Goal: Information Seeking & Learning: Understand process/instructions

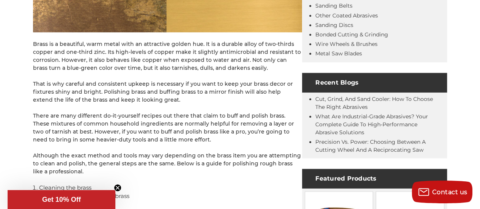
scroll to position [304, 0]
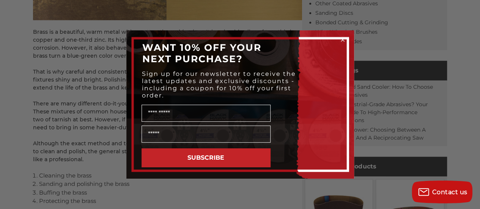
click at [341, 36] on icon "Close dialog" at bounding box center [343, 40] width 8 height 8
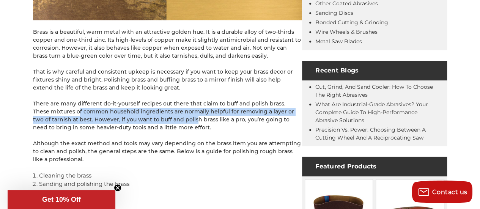
drag, startPoint x: 58, startPoint y: 109, endPoint x: 172, endPoint y: 119, distance: 115.1
click at [172, 119] on p "There are many different do-it-yourself recipes out there that claim to buff an…" at bounding box center [167, 116] width 269 height 32
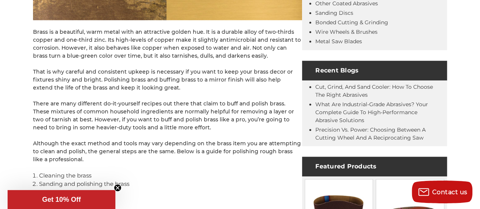
click at [156, 123] on p "There are many different do-it-yourself recipes out there that claim to buff an…" at bounding box center [167, 116] width 269 height 32
drag, startPoint x: 185, startPoint y: 127, endPoint x: 113, endPoint y: 100, distance: 77.1
click at [113, 100] on p "There are many different do-it-yourself recipes out there that claim to buff an…" at bounding box center [167, 116] width 269 height 32
click at [110, 103] on p "There are many different do-it-yourself recipes out there that claim to buff an…" at bounding box center [167, 116] width 269 height 32
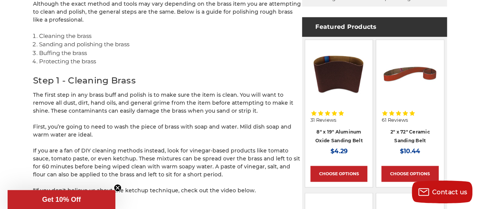
scroll to position [456, 0]
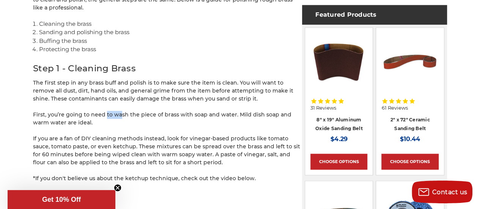
drag, startPoint x: 112, startPoint y: 118, endPoint x: 101, endPoint y: 108, distance: 15.4
click at [87, 111] on p "First, you’re going to need to wash the piece of brass with soap and water. Mil…" at bounding box center [167, 119] width 269 height 16
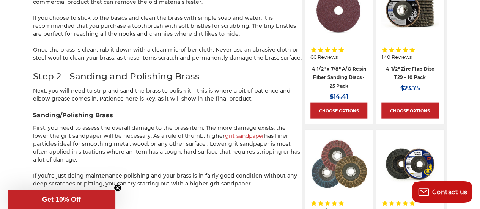
scroll to position [835, 0]
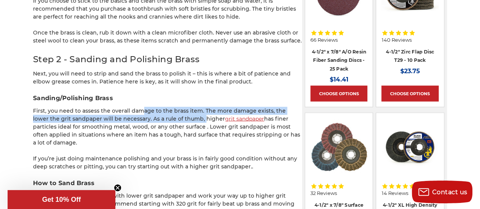
drag, startPoint x: 138, startPoint y: 110, endPoint x: 183, endPoint y: 115, distance: 45.0
click at [183, 115] on p "First, you need to assess the overall damage to the brass item. The more damage…" at bounding box center [167, 127] width 269 height 40
click at [166, 114] on p "First, you need to assess the overall damage to the brass item. The more damage…" at bounding box center [167, 127] width 269 height 40
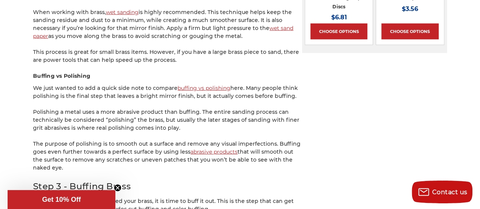
scroll to position [1063, 0]
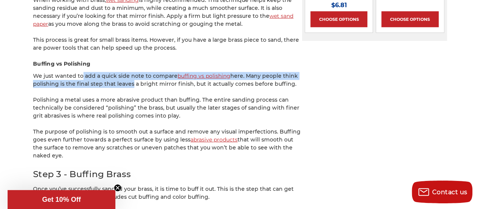
drag, startPoint x: 77, startPoint y: 68, endPoint x: 128, endPoint y: 79, distance: 52.1
click at [128, 79] on p "We just wanted to add a quick side note to compare buffing vs polishing here. M…" at bounding box center [167, 80] width 269 height 16
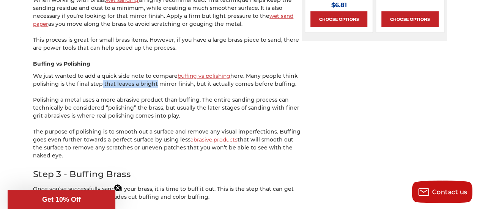
drag, startPoint x: 99, startPoint y: 76, endPoint x: 153, endPoint y: 76, distance: 53.5
click at [153, 76] on p "We just wanted to add a quick side note to compare buffing vs polishing here. M…" at bounding box center [167, 80] width 269 height 16
click at [153, 77] on p "We just wanted to add a quick side note to compare buffing vs polishing here. M…" at bounding box center [167, 80] width 269 height 16
click at [150, 77] on p "We just wanted to add a quick side note to compare buffing vs polishing here. M…" at bounding box center [167, 80] width 269 height 16
drag, startPoint x: 67, startPoint y: 72, endPoint x: 298, endPoint y: 75, distance: 230.9
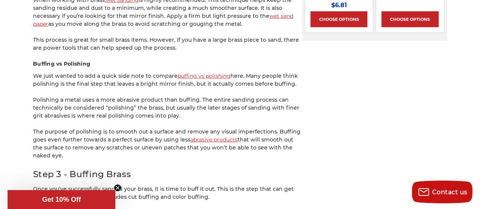
click at [298, 75] on p "We just wanted to add a quick side note to compare buffing vs polishing here. M…" at bounding box center [167, 80] width 269 height 16
click at [292, 76] on p "We just wanted to add a quick side note to compare buffing vs polishing here. M…" at bounding box center [167, 80] width 269 height 16
drag, startPoint x: 282, startPoint y: 74, endPoint x: 240, endPoint y: 75, distance: 42.5
click at [273, 74] on p "We just wanted to add a quick side note to compare buffing vs polishing here. M…" at bounding box center [167, 80] width 269 height 16
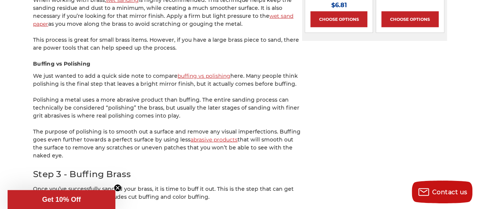
click at [240, 75] on p "We just wanted to add a quick side note to compare buffing vs polishing here. M…" at bounding box center [167, 80] width 269 height 16
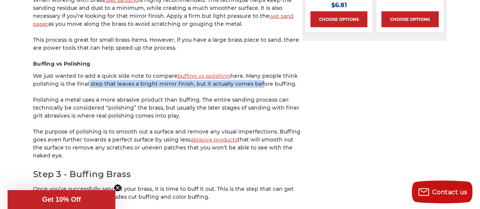
drag, startPoint x: 85, startPoint y: 78, endPoint x: 256, endPoint y: 79, distance: 170.5
click at [256, 78] on p "We just wanted to add a quick side note to compare buffing vs polishing here. M…" at bounding box center [167, 80] width 269 height 16
click at [256, 79] on p "We just wanted to add a quick side note to compare buffing vs polishing here. M…" at bounding box center [167, 80] width 269 height 16
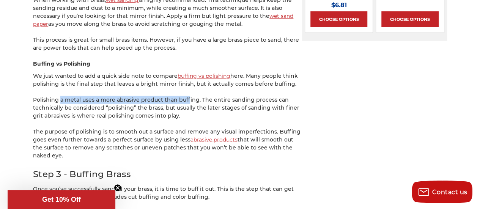
drag, startPoint x: 56, startPoint y: 85, endPoint x: 181, endPoint y: 93, distance: 125.6
click at [181, 93] on div "Brass is a beautiful, warm metal with an attractive golden hue. It is a durable…" at bounding box center [167, 100] width 269 height 2039
click at [190, 85] on div "Brass is a beautiful, warm metal with an attractive golden hue. It is a durable…" at bounding box center [167, 100] width 269 height 2039
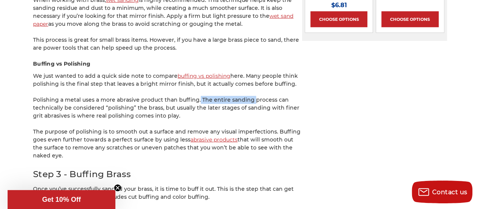
drag, startPoint x: 194, startPoint y: 87, endPoint x: 247, endPoint y: 91, distance: 53.3
click at [246, 91] on div "Brass is a beautiful, warm metal with an attractive golden hue. It is a durable…" at bounding box center [167, 100] width 269 height 2039
click at [247, 96] on p "Polishing a metal uses a more abrasive product than buffing. The entire sanding…" at bounding box center [167, 108] width 269 height 24
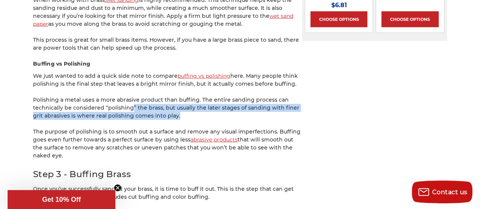
drag, startPoint x: 123, startPoint y: 96, endPoint x: 172, endPoint y: 106, distance: 50.4
click at [172, 106] on p "Polishing a metal uses a more abrasive product than buffing. The entire sanding…" at bounding box center [167, 108] width 269 height 24
click at [172, 107] on p "Polishing a metal uses a more abrasive product than buffing. The entire sanding…" at bounding box center [167, 108] width 269 height 24
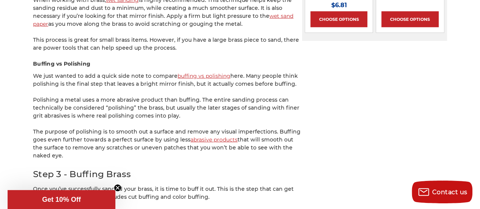
click at [185, 107] on p "Polishing a metal uses a more abrasive product than buffing. The entire sanding…" at bounding box center [167, 108] width 269 height 24
drag, startPoint x: 94, startPoint y: 120, endPoint x: 170, endPoint y: 125, distance: 76.1
click at [170, 128] on p "The purpose of polishing is to smooth out a surface and remove any visual imper…" at bounding box center [167, 144] width 269 height 32
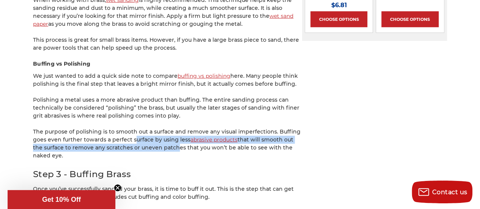
drag, startPoint x: 137, startPoint y: 133, endPoint x: 160, endPoint y: 139, distance: 23.5
click at [160, 139] on p "The purpose of polishing is to smooth out a surface and remove any visual imper…" at bounding box center [167, 144] width 269 height 32
drag, startPoint x: 157, startPoint y: 140, endPoint x: 150, endPoint y: 127, distance: 15.3
click at [150, 128] on p "The purpose of polishing is to smooth out a surface and remove any visual imper…" at bounding box center [167, 144] width 269 height 32
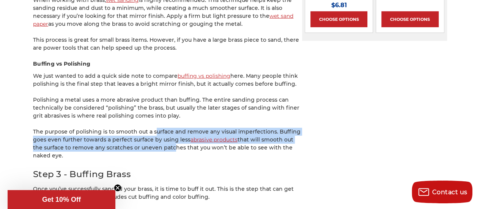
click at [150, 128] on p "The purpose of polishing is to smooth out a surface and remove any visual imper…" at bounding box center [167, 144] width 269 height 32
drag, startPoint x: 148, startPoint y: 126, endPoint x: 148, endPoint y: 146, distance: 19.4
click at [148, 146] on p "The purpose of polishing is to smooth out a surface and remove any visual imper…" at bounding box center [167, 144] width 269 height 32
drag, startPoint x: 147, startPoint y: 146, endPoint x: 137, endPoint y: 126, distance: 22.4
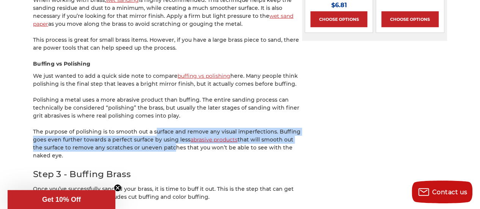
click at [137, 128] on p "The purpose of polishing is to smooth out a surface and remove any visual imper…" at bounding box center [167, 144] width 269 height 32
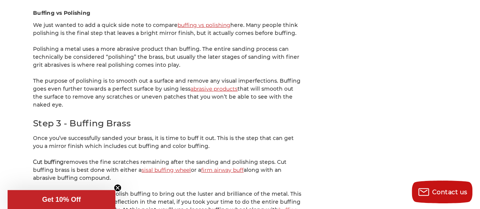
scroll to position [1139, 0]
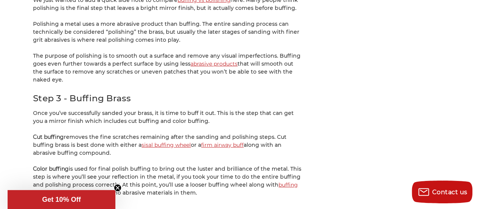
drag, startPoint x: 115, startPoint y: 102, endPoint x: 199, endPoint y: 112, distance: 84.4
click at [199, 112] on p "Once you’ve successfully sanded your brass, it is time to buff it out. This is …" at bounding box center [167, 117] width 269 height 16
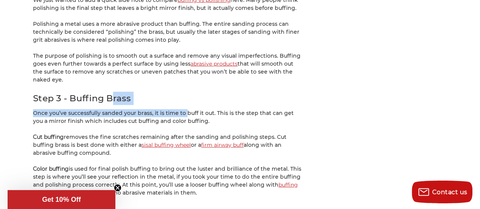
drag, startPoint x: 173, startPoint y: 101, endPoint x: 108, endPoint y: 88, distance: 66.7
click at [108, 88] on div "Brass is a beautiful, warm metal with an attractive golden hue. It is a durable…" at bounding box center [167, 24] width 269 height 2039
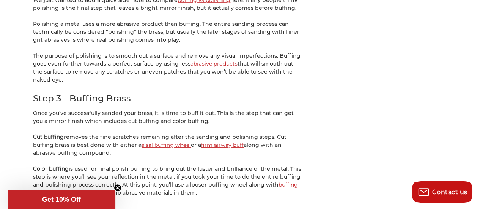
click at [89, 95] on h2 "Step 3 - Buffing Brass" at bounding box center [167, 98] width 269 height 13
drag, startPoint x: 49, startPoint y: 99, endPoint x: 107, endPoint y: 107, distance: 57.9
click at [107, 107] on div "Brass is a beautiful, warm metal with an attractive golden hue. It is a durable…" at bounding box center [167, 24] width 269 height 2039
click at [107, 109] on p "Once you’ve successfully sanded your brass, it is time to buff it out. This is …" at bounding box center [167, 117] width 269 height 16
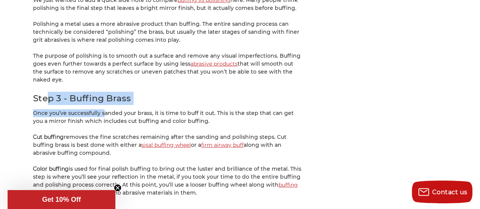
drag, startPoint x: 46, startPoint y: 94, endPoint x: 98, endPoint y: 97, distance: 52.8
click at [98, 97] on div "Brass is a beautiful, warm metal with an attractive golden hue. It is a durable…" at bounding box center [167, 24] width 269 height 2039
drag, startPoint x: 89, startPoint y: 104, endPoint x: 194, endPoint y: 112, distance: 105.4
click at [194, 112] on p "Once you’ve successfully sanded your brass, it is time to buff it out. This is …" at bounding box center [167, 117] width 269 height 16
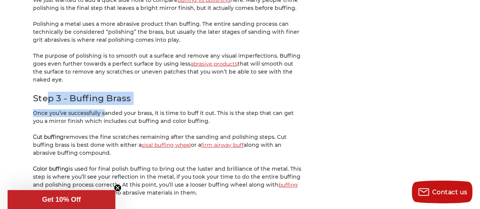
click at [194, 112] on p "Once you’ve successfully sanded your brass, it is time to buff it out. This is …" at bounding box center [167, 117] width 269 height 16
drag, startPoint x: 200, startPoint y: 109, endPoint x: 200, endPoint y: 114, distance: 4.2
click at [200, 114] on p "Once you’ve successfully sanded your brass, it is time to buff it out. This is …" at bounding box center [167, 117] width 269 height 16
drag, startPoint x: 200, startPoint y: 114, endPoint x: 70, endPoint y: 106, distance: 130.5
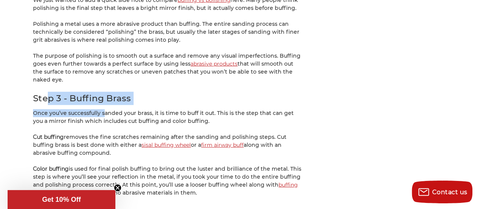
click at [70, 109] on p "Once you’ve successfully sanded your brass, it is time to buff it out. This is …" at bounding box center [167, 117] width 269 height 16
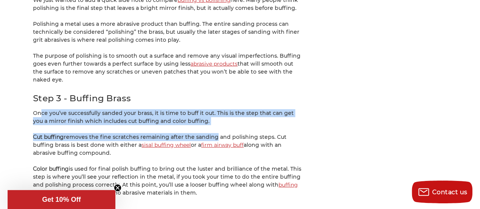
drag, startPoint x: 32, startPoint y: 99, endPoint x: 210, endPoint y: 118, distance: 179.5
click at [204, 110] on p "Once you’ve successfully sanded your brass, it is time to buff it out. This is …" at bounding box center [167, 117] width 269 height 16
drag, startPoint x: 36, startPoint y: 126, endPoint x: 110, endPoint y: 143, distance: 76.1
click at [110, 143] on p "Cut buffing removes the fine scratches remaining after the sanding and polishin…" at bounding box center [167, 145] width 269 height 24
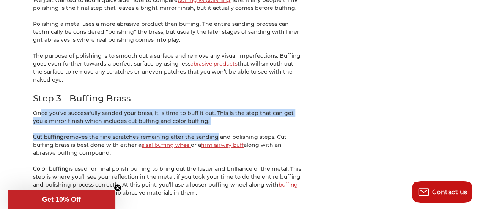
click at [110, 143] on p "Cut buffing removes the fine scratches remaining after the sanding and polishin…" at bounding box center [167, 145] width 269 height 24
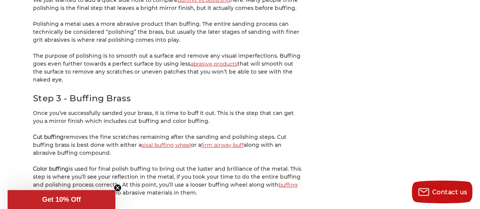
click at [116, 186] on icon "Close teaser" at bounding box center [117, 187] width 3 height 3
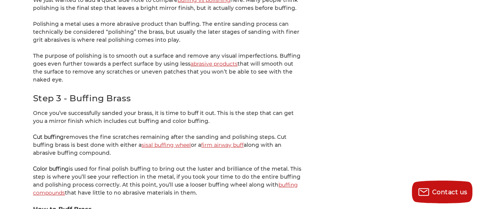
drag, startPoint x: 85, startPoint y: 129, endPoint x: 118, endPoint y: 143, distance: 36.0
click at [118, 143] on p "Cut buffing removes the fine scratches remaining after the sanding and polishin…" at bounding box center [167, 145] width 269 height 24
drag, startPoint x: 112, startPoint y: 147, endPoint x: 141, endPoint y: 158, distance: 31.7
click at [141, 158] on div "Brass is a beautiful, warm metal with an attractive golden hue. It is a durable…" at bounding box center [167, 24] width 269 height 2039
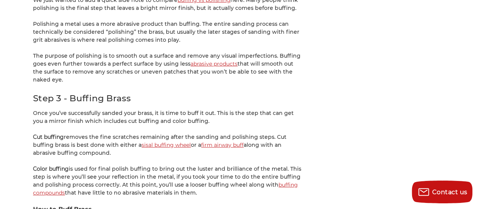
click at [141, 165] on p "Color buffing is used for final polish buffing to bring out the luster and bril…" at bounding box center [167, 181] width 269 height 32
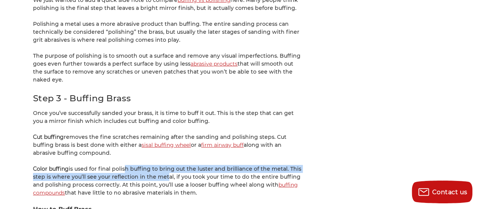
drag, startPoint x: 123, startPoint y: 153, endPoint x: 161, endPoint y: 167, distance: 40.5
click at [161, 167] on div "Brass is a beautiful, warm metal with an attractive golden hue. It is a durable…" at bounding box center [167, 24] width 269 height 2039
click at [161, 167] on p "Color buffing is used for final polish buffing to bring out the luster and bril…" at bounding box center [167, 181] width 269 height 32
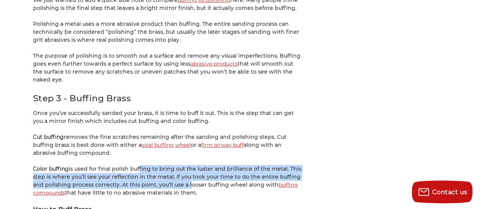
drag, startPoint x: 186, startPoint y: 178, endPoint x: 137, endPoint y: 156, distance: 53.0
click at [137, 165] on p "Color buffing is used for final polish buffing to bring out the luster and bril…" at bounding box center [167, 181] width 269 height 32
drag, startPoint x: 117, startPoint y: 159, endPoint x: 186, endPoint y: 180, distance: 72.4
click at [186, 180] on p "Color buffing is used for final polish buffing to bring out the luster and bril…" at bounding box center [167, 181] width 269 height 32
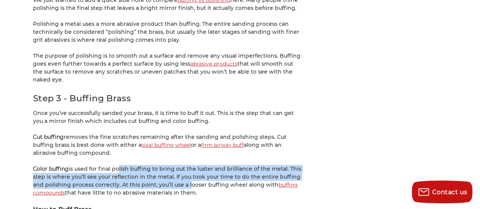
click at [186, 180] on p "Color buffing is used for final polish buffing to bring out the luster and bril…" at bounding box center [167, 181] width 269 height 32
drag, startPoint x: 204, startPoint y: 185, endPoint x: 158, endPoint y: 172, distance: 47.5
click at [158, 172] on p "Color buffing is used for final polish buffing to bring out the luster and bril…" at bounding box center [167, 181] width 269 height 32
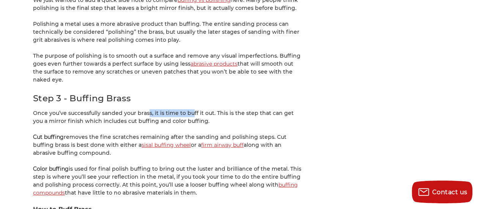
drag, startPoint x: 163, startPoint y: 105, endPoint x: 185, endPoint y: 105, distance: 22.0
click at [185, 109] on p "Once you’ve successfully sanded your brass, it is time to buff it out. This is …" at bounding box center [167, 117] width 269 height 16
click at [193, 109] on p "Once you’ve successfully sanded your brass, it is time to buff it out. This is …" at bounding box center [167, 117] width 269 height 16
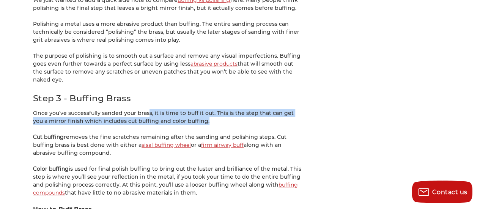
drag, startPoint x: 191, startPoint y: 115, endPoint x: 140, endPoint y: 99, distance: 52.5
click at [140, 99] on div "Brass is a beautiful, warm metal with an attractive golden hue. It is a durable…" at bounding box center [167, 24] width 269 height 2039
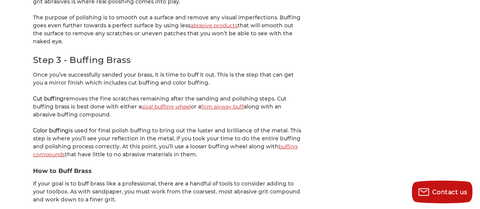
scroll to position [1215, 0]
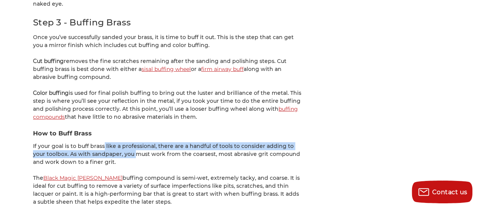
drag, startPoint x: 114, startPoint y: 148, endPoint x: 99, endPoint y: 139, distance: 17.8
click at [99, 142] on p "If your goal is to buff brass like a professional, there are a handful of tools…" at bounding box center [167, 154] width 269 height 24
click at [97, 142] on p "If your goal is to buff brass like a professional, there are a handful of tools…" at bounding box center [167, 154] width 269 height 24
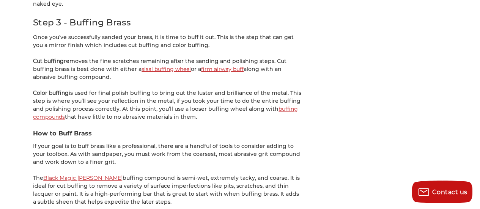
drag, startPoint x: 97, startPoint y: 134, endPoint x: 123, endPoint y: 150, distance: 30.5
click at [123, 150] on p "If your goal is to buff brass like a professional, there are a handful of tools…" at bounding box center [167, 154] width 269 height 24
click at [113, 149] on p "If your goal is to buff brass like a professional, there are a handful of tools…" at bounding box center [167, 154] width 269 height 24
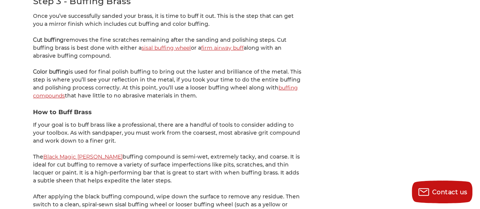
scroll to position [1253, 0]
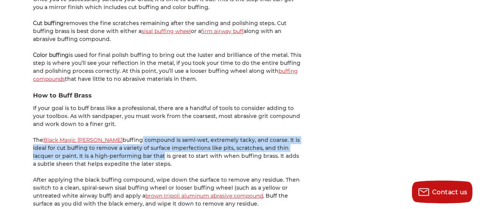
drag, startPoint x: 115, startPoint y: 133, endPoint x: 132, endPoint y: 148, distance: 22.9
click at [132, 148] on p "The Black Magic [PERSON_NAME] buffing compound is semi-wet, extremely tacky, an…" at bounding box center [167, 152] width 269 height 32
click at [129, 137] on p "The Black Magic [PERSON_NAME] buffing compound is semi-wet, extremely tacky, an…" at bounding box center [167, 152] width 269 height 32
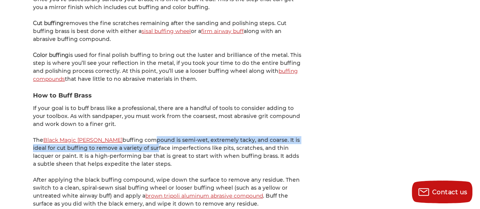
drag, startPoint x: 126, startPoint y: 132, endPoint x: 131, endPoint y: 142, distance: 11.4
click at [131, 142] on p "The Black Magic [PERSON_NAME] buffing compound is semi-wet, extremely tacky, an…" at bounding box center [167, 152] width 269 height 32
click at [131, 139] on p "The Black Magic [PERSON_NAME] buffing compound is semi-wet, extremely tacky, an…" at bounding box center [167, 152] width 269 height 32
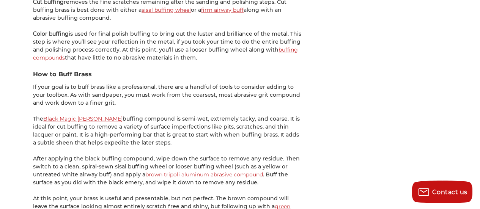
scroll to position [1291, 0]
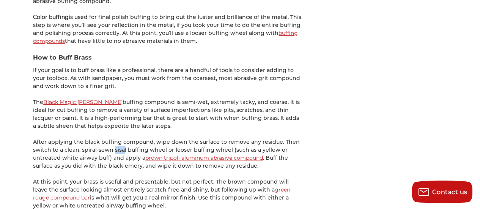
drag, startPoint x: 109, startPoint y: 138, endPoint x: 117, endPoint y: 144, distance: 10.1
click at [117, 144] on p "After applying the black buffing compound, wipe down the surface to remove any …" at bounding box center [167, 154] width 269 height 32
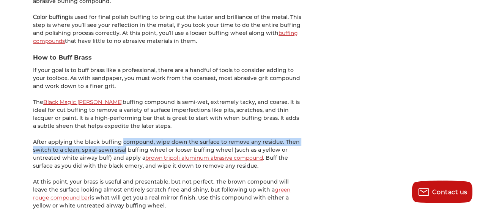
drag, startPoint x: 114, startPoint y: 134, endPoint x: 119, endPoint y: 145, distance: 12.4
click at [119, 145] on p "After applying the black buffing compound, wipe down the surface to remove any …" at bounding box center [167, 154] width 269 height 32
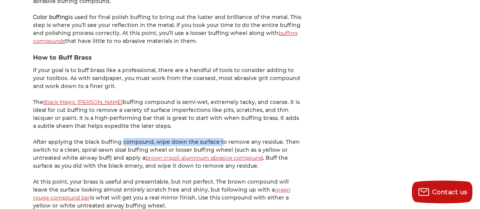
drag, startPoint x: 117, startPoint y: 132, endPoint x: 171, endPoint y: 133, distance: 53.9
click at [211, 138] on p "After applying the black buffing compound, wipe down the surface to remove any …" at bounding box center [167, 154] width 269 height 32
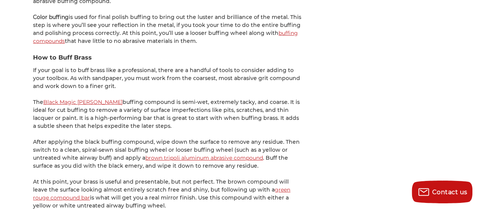
click at [80, 138] on p "After applying the black buffing compound, wipe down the surface to remove any …" at bounding box center [167, 154] width 269 height 32
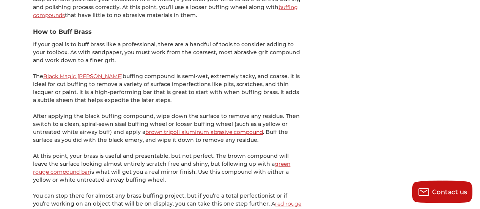
scroll to position [1329, 0]
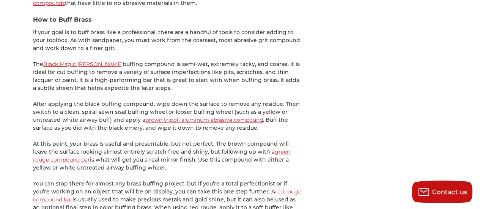
drag, startPoint x: 99, startPoint y: 135, endPoint x: 194, endPoint y: 156, distance: 96.5
click at [194, 156] on p "At this point, your brass is useful and presentable, but not perfect. The brown…" at bounding box center [167, 156] width 269 height 32
click at [169, 155] on p "At this point, your brass is useful and presentable, but not perfect. The brown…" at bounding box center [167, 156] width 269 height 32
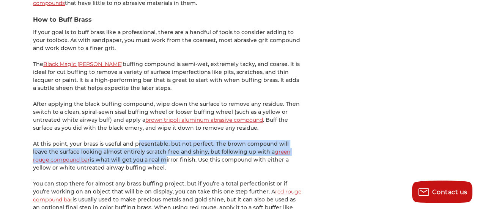
drag, startPoint x: 143, startPoint y: 154, endPoint x: 130, endPoint y: 137, distance: 21.1
click at [130, 140] on p "At this point, your brass is useful and presentable, but not perfect. The brown…" at bounding box center [167, 156] width 269 height 32
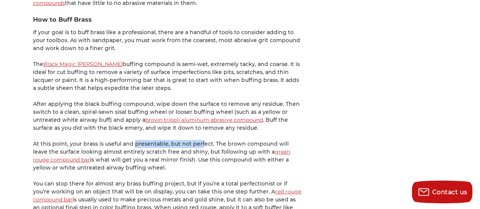
drag, startPoint x: 129, startPoint y: 134, endPoint x: 197, endPoint y: 138, distance: 68.4
click at [197, 140] on p "At this point, your brass is useful and presentable, but not perfect. The brown…" at bounding box center [167, 156] width 269 height 32
drag, startPoint x: 121, startPoint y: 129, endPoint x: 170, endPoint y: 136, distance: 49.7
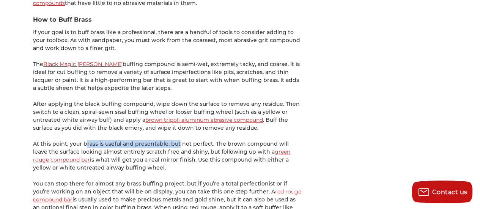
click at [170, 140] on p "At this point, your brass is useful and presentable, but not perfect. The brown…" at bounding box center [167, 156] width 269 height 32
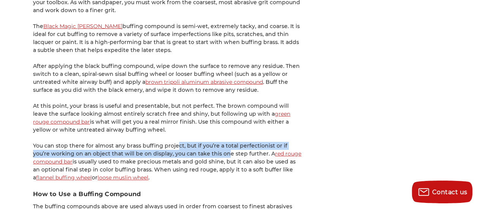
drag, startPoint x: 175, startPoint y: 134, endPoint x: 201, endPoint y: 148, distance: 30.4
click at [202, 148] on p "You can stop there for almost any brass buffing project, but if you’re a total …" at bounding box center [167, 162] width 269 height 40
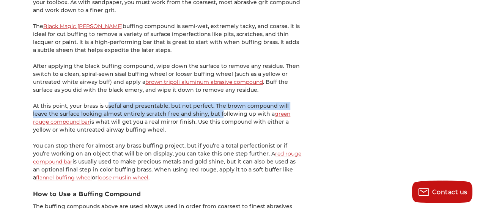
drag, startPoint x: 101, startPoint y: 98, endPoint x: 199, endPoint y: 104, distance: 97.8
click at [199, 104] on p "At this point, your brass is useful and presentable, but not perfect. The brown…" at bounding box center [167, 118] width 269 height 32
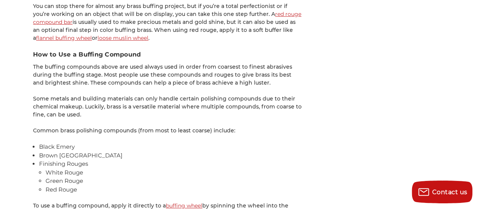
scroll to position [1519, 0]
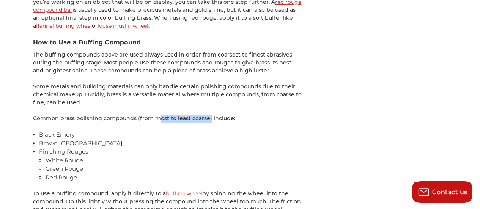
drag, startPoint x: 158, startPoint y: 109, endPoint x: 203, endPoint y: 110, distance: 45.6
click at [203, 115] on p "Common brass polishing compounds (from most to least coarse) include:" at bounding box center [167, 119] width 269 height 8
drag, startPoint x: 241, startPoint y: 108, endPoint x: 106, endPoint y: 109, distance: 135.6
click at [106, 115] on p "Common brass polishing compounds (from most to least coarse) include:" at bounding box center [167, 119] width 269 height 8
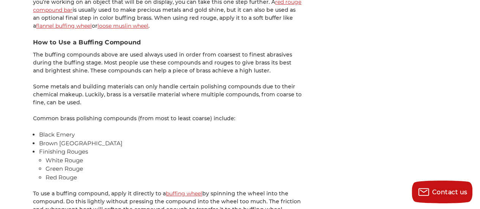
click at [106, 115] on p "Common brass polishing compounds (from most to least coarse) include:" at bounding box center [167, 119] width 269 height 8
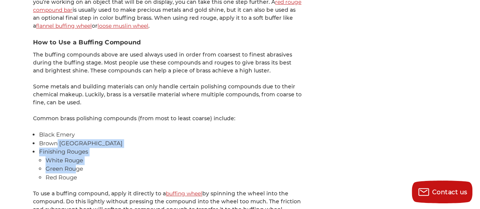
drag, startPoint x: 75, startPoint y: 156, endPoint x: 57, endPoint y: 136, distance: 27.2
click at [58, 137] on ul "Black [PERSON_NAME] Tripoli Finishing Rouges White Rouge Green Rouge Red Rouge" at bounding box center [170, 156] width 263 height 51
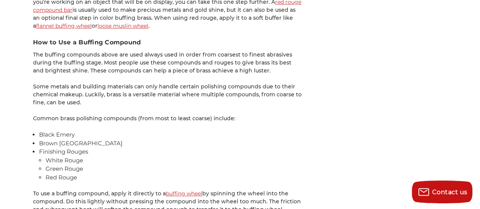
click at [52, 131] on li "Black Emery" at bounding box center [170, 135] width 263 height 9
drag, startPoint x: 46, startPoint y: 129, endPoint x: 86, endPoint y: 129, distance: 39.5
click at [86, 131] on li "Black Emery" at bounding box center [170, 135] width 263 height 9
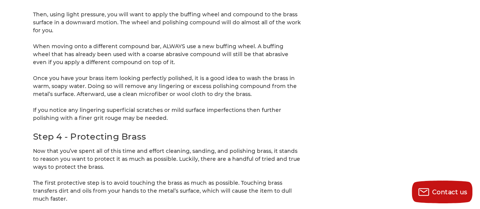
scroll to position [1898, 0]
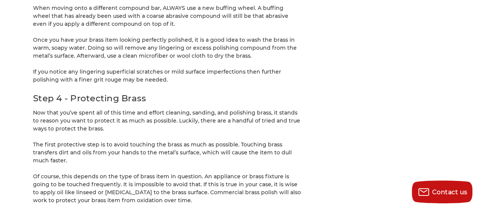
drag, startPoint x: 155, startPoint y: 122, endPoint x: 96, endPoint y: 106, distance: 61.3
click at [96, 109] on p "Now that you’ve spent all of this time and effort cleaning, sanding, and polish…" at bounding box center [167, 121] width 269 height 24
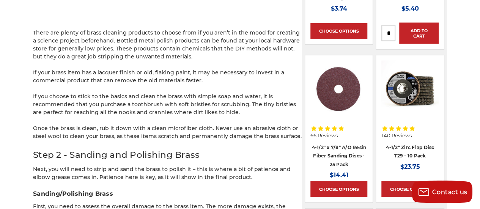
scroll to position [608, 0]
